Goal: Information Seeking & Learning: Check status

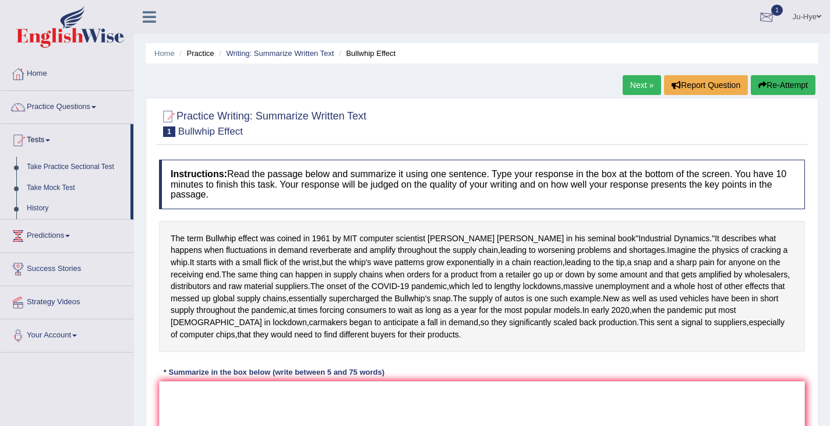
click at [764, 9] on div at bounding box center [765, 17] width 17 height 17
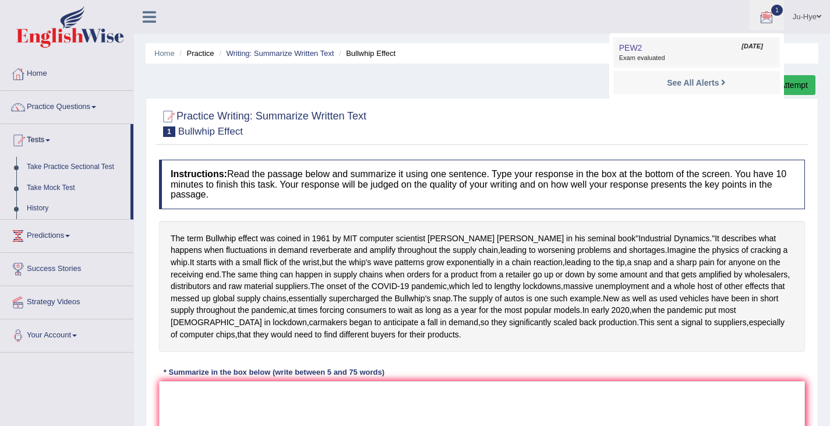
click at [694, 45] on link "PEW2 [DATE] Exam evaluated" at bounding box center [696, 52] width 161 height 24
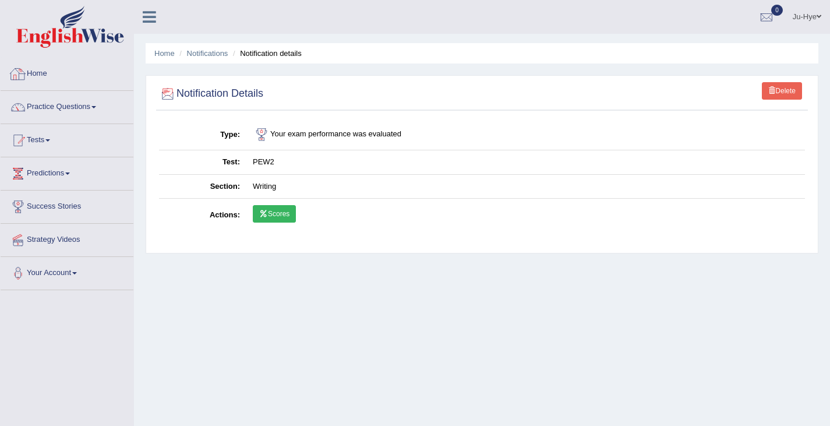
click at [90, 33] on img at bounding box center [70, 27] width 108 height 42
